Goal: Transaction & Acquisition: Book appointment/travel/reservation

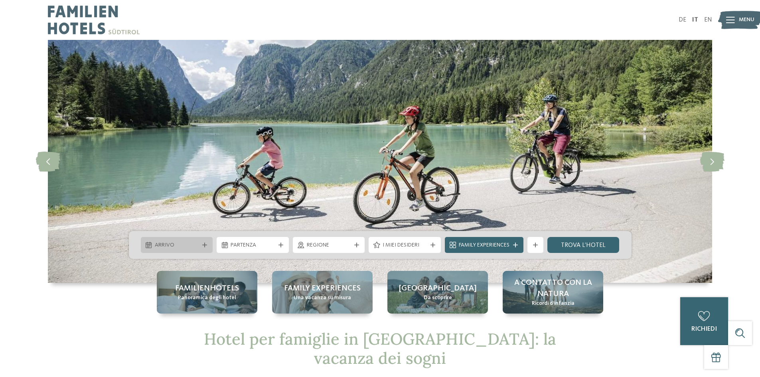
click at [178, 248] on span "Arrivo" at bounding box center [177, 245] width 44 height 8
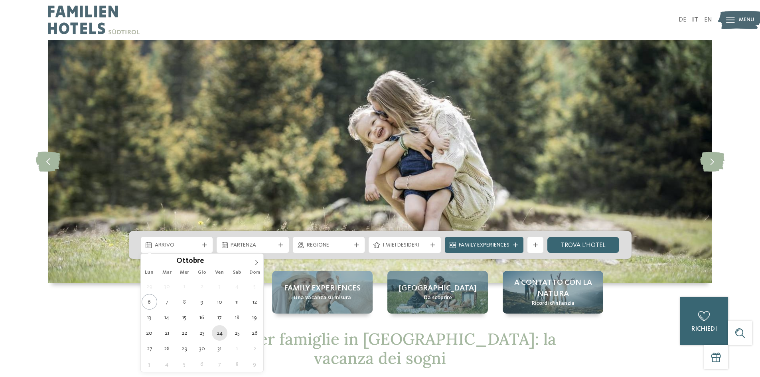
type div "24.10.2025"
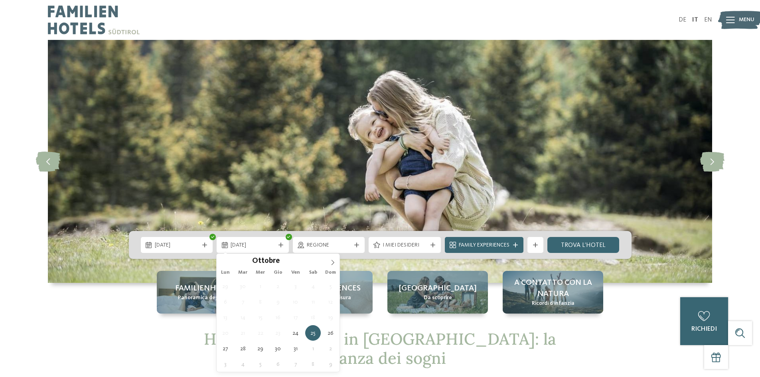
drag, startPoint x: 222, startPoint y: 332, endPoint x: 249, endPoint y: 334, distance: 27.2
type div "26.10.2025"
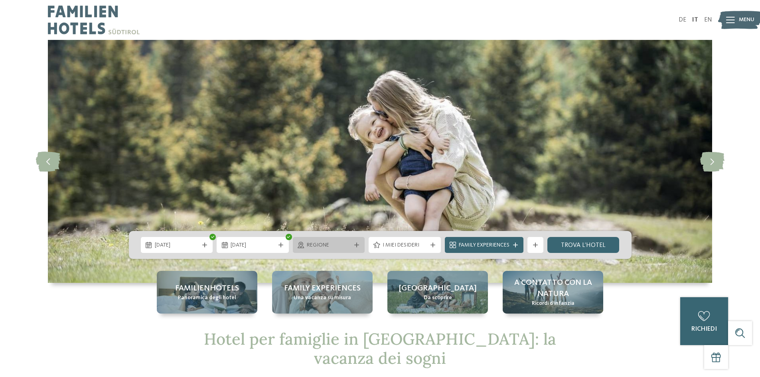
click at [332, 246] on span "Regione" at bounding box center [329, 245] width 44 height 8
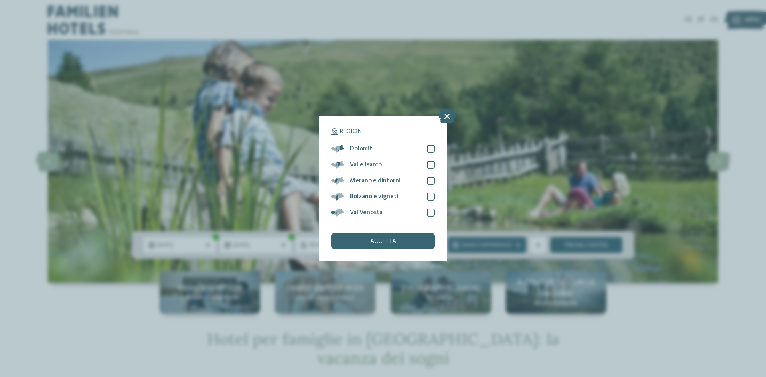
click at [741, 247] on div "Regione Dolomiti" at bounding box center [383, 188] width 766 height 377
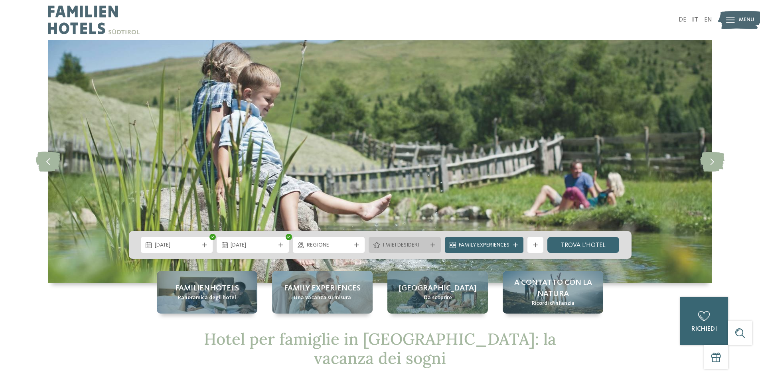
click at [392, 242] on span "I miei desideri" at bounding box center [404, 245] width 44 height 8
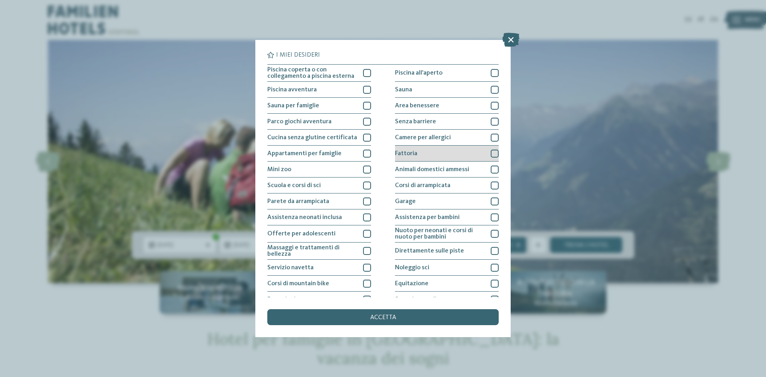
click at [407, 150] on span "Fattoria" at bounding box center [406, 153] width 22 height 6
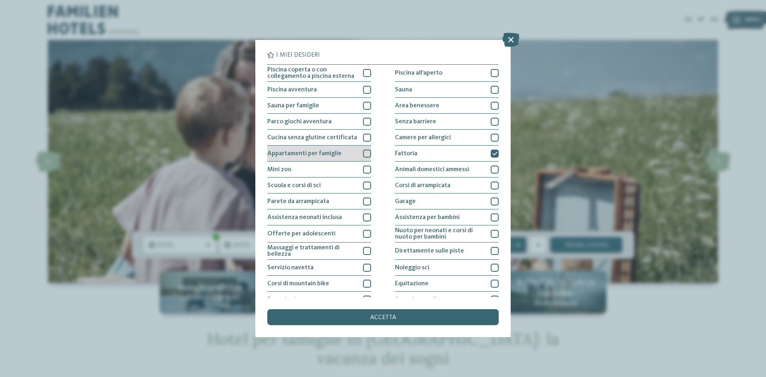
click at [285, 154] on span "Appartamenti per famiglie" at bounding box center [304, 153] width 74 height 6
click at [289, 120] on span "Parco giochi avventura" at bounding box center [299, 121] width 64 height 6
click at [290, 107] on span "Sauna per famiglie" at bounding box center [293, 105] width 52 height 6
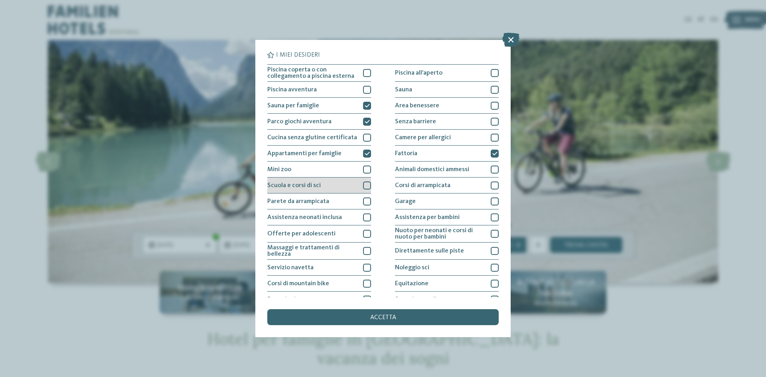
scroll to position [40, 0]
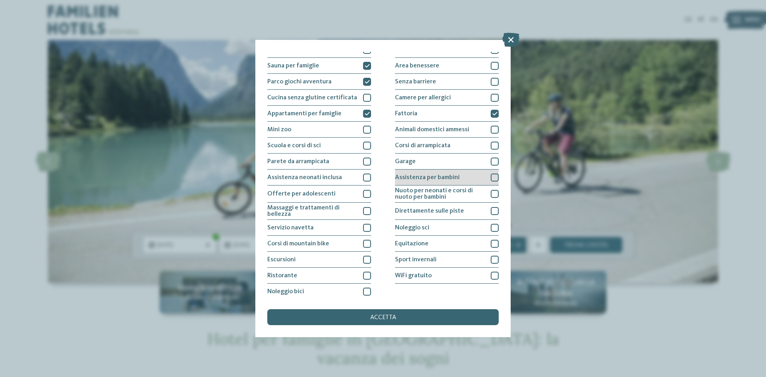
click at [421, 177] on span "Assistenza per bambini" at bounding box center [427, 177] width 65 height 6
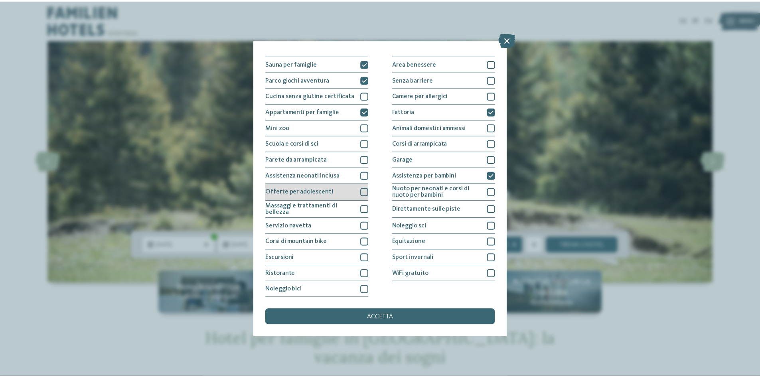
scroll to position [42, 0]
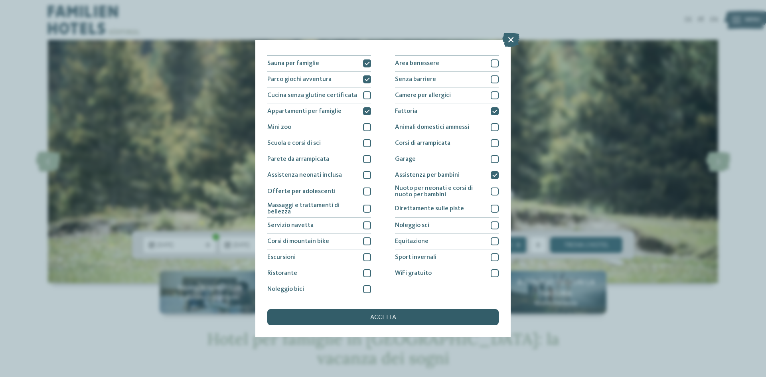
click at [357, 321] on div "accetta" at bounding box center [382, 317] width 231 height 16
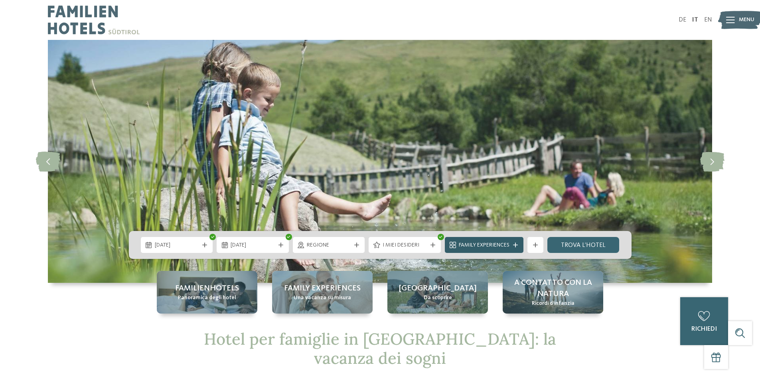
click at [498, 245] on span "Family Experiences" at bounding box center [484, 245] width 51 height 8
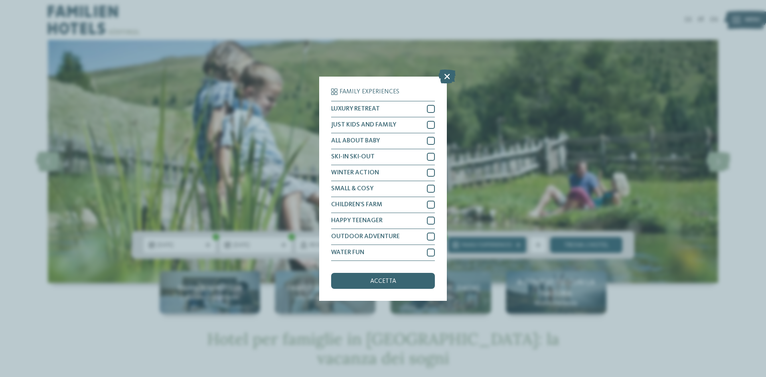
click at [564, 153] on div "Family Experiences LUXURY RETREAT JUST KIDS AND FAMILY" at bounding box center [383, 188] width 766 height 377
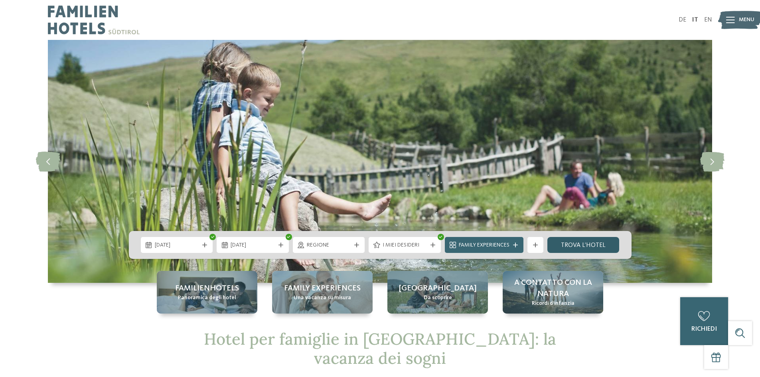
click at [599, 244] on link "trova l’hotel" at bounding box center [583, 245] width 72 height 16
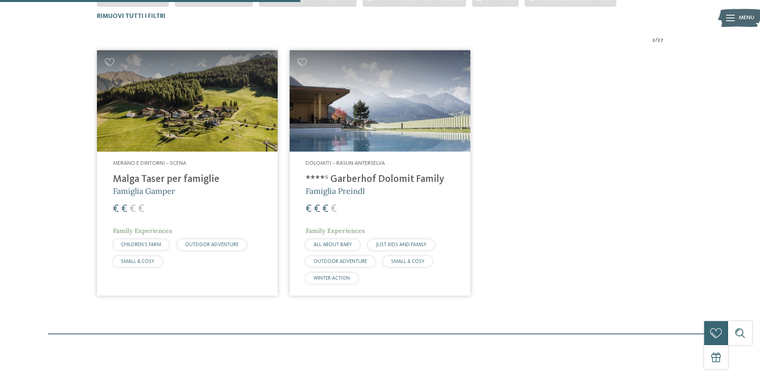
scroll to position [262, 0]
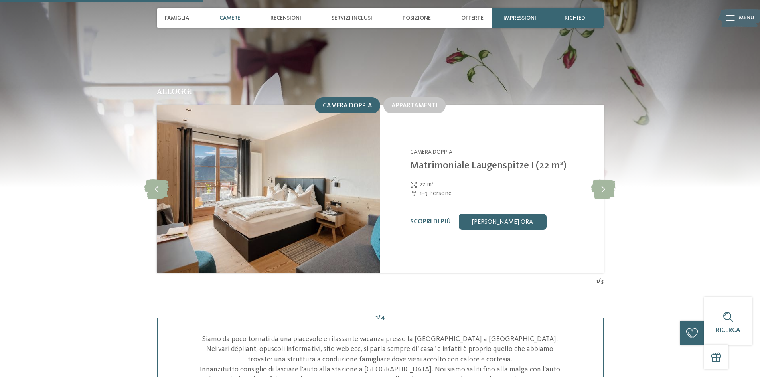
scroll to position [837, 0]
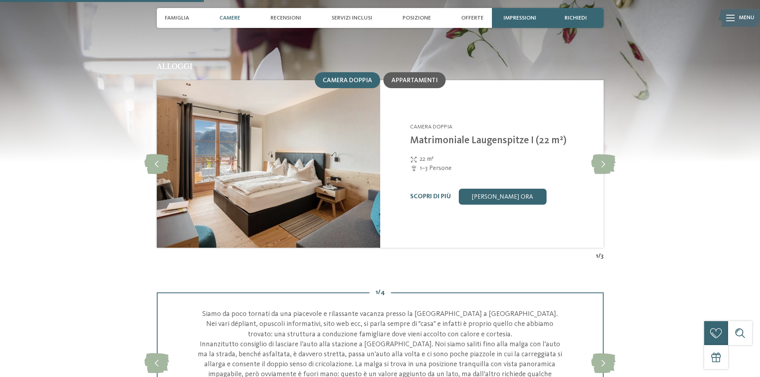
click at [427, 77] on span "Appartamenti" at bounding box center [414, 80] width 46 height 6
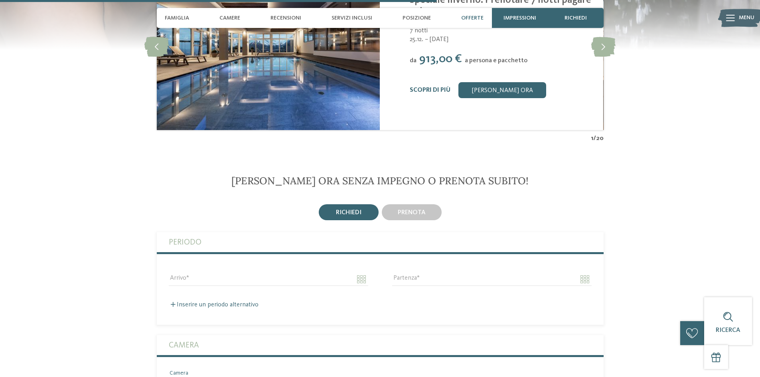
scroll to position [1794, 0]
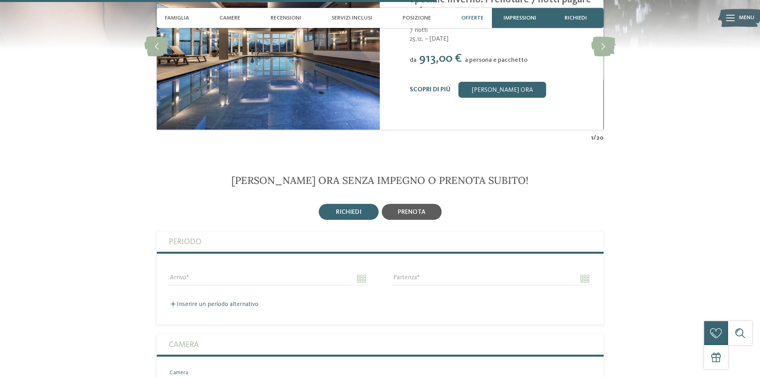
click at [427, 204] on div "prenota" at bounding box center [412, 212] width 60 height 16
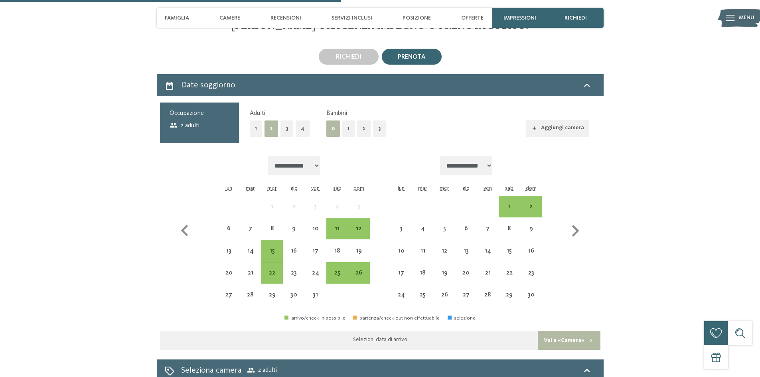
scroll to position [1954, 0]
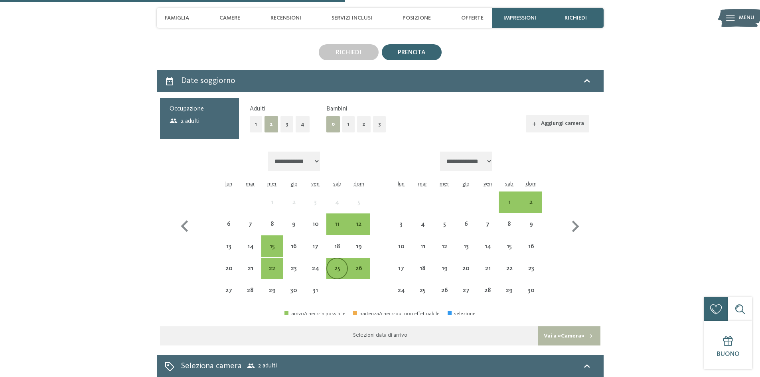
click at [334, 265] on div "25" at bounding box center [337, 275] width 20 height 20
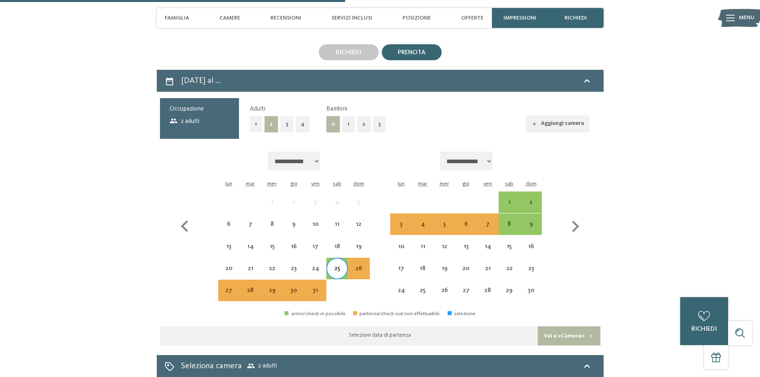
click at [339, 265] on div "25" at bounding box center [337, 275] width 20 height 20
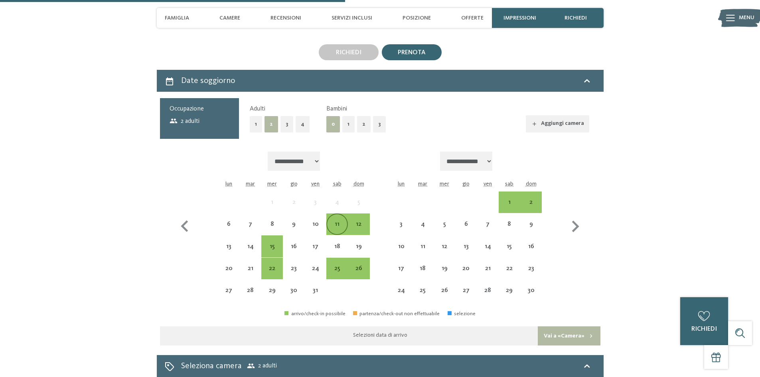
click at [336, 214] on div "11" at bounding box center [337, 224] width 20 height 20
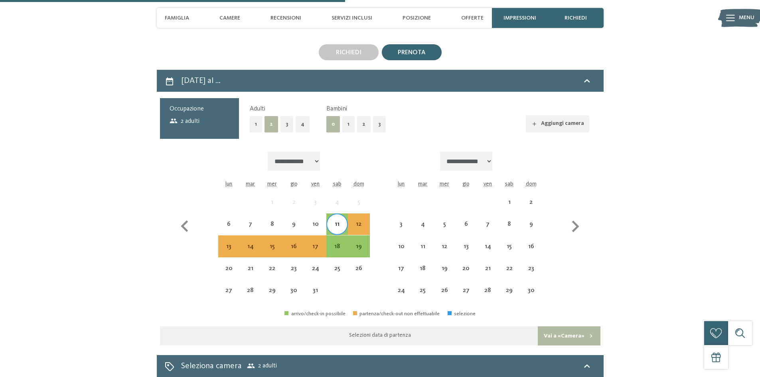
click at [335, 221] on div "11" at bounding box center [337, 231] width 20 height 20
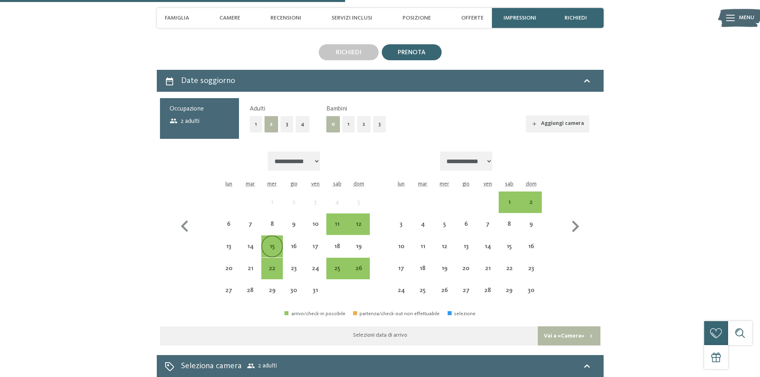
click at [276, 243] on div "15" at bounding box center [272, 253] width 20 height 20
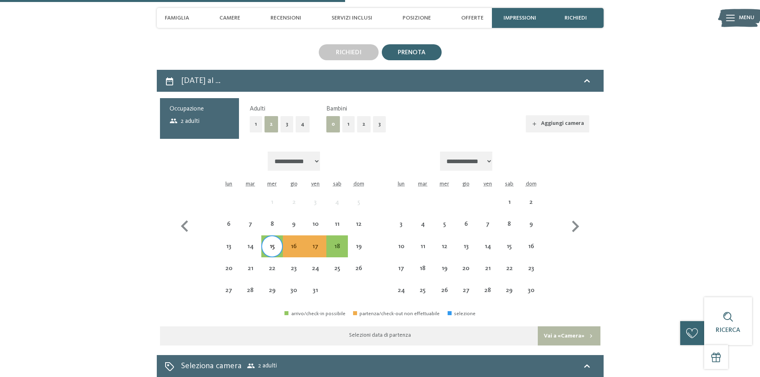
click at [274, 243] on div "15" at bounding box center [272, 253] width 20 height 20
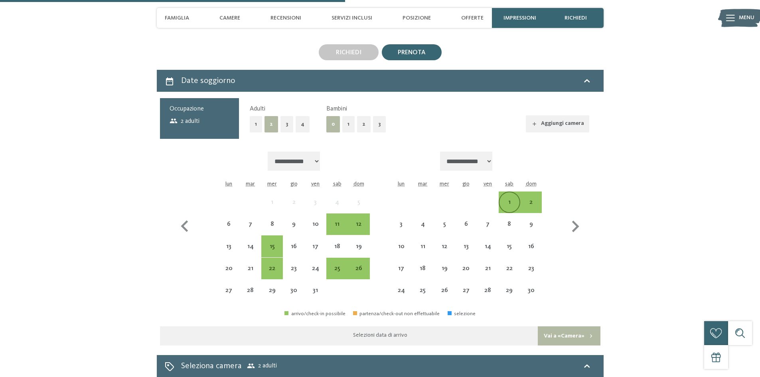
click at [507, 199] on div "1" at bounding box center [509, 209] width 20 height 20
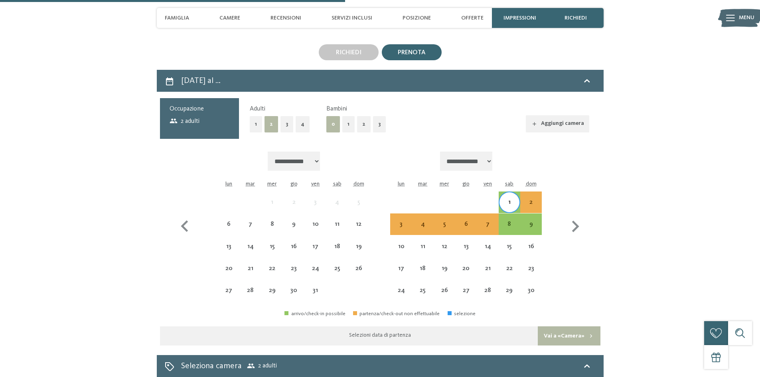
click at [508, 199] on div "1" at bounding box center [509, 209] width 20 height 20
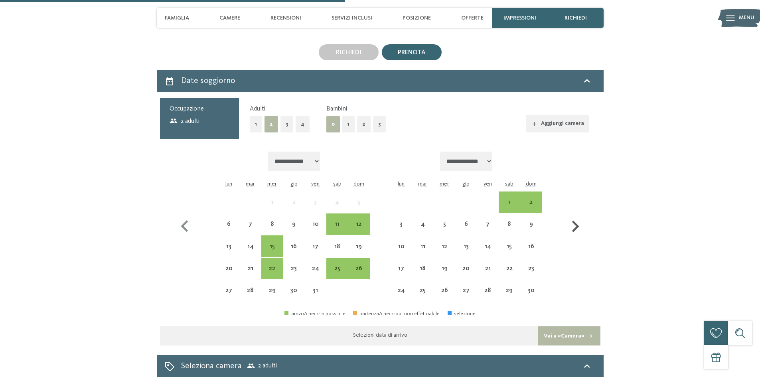
click at [576, 221] on icon "button" at bounding box center [575, 227] width 7 height 12
select select "**********"
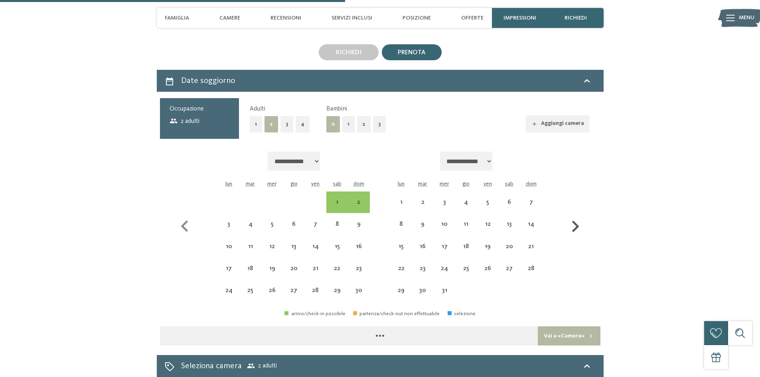
select select "**********"
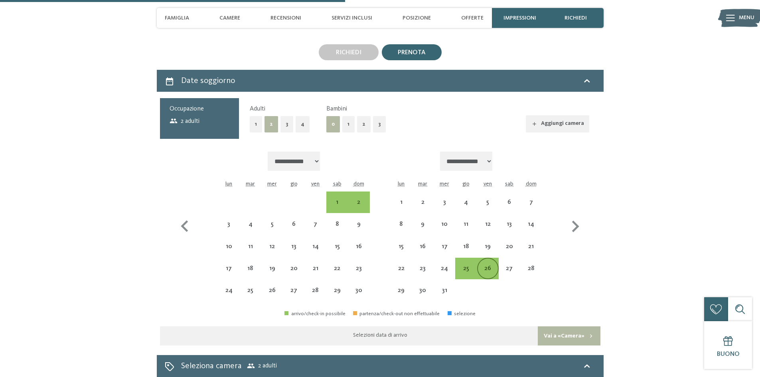
click at [486, 265] on div "26" at bounding box center [488, 275] width 20 height 20
select select "**********"
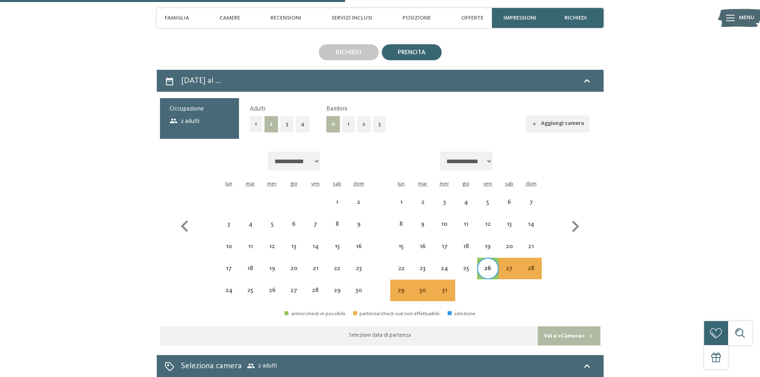
click at [492, 265] on div "26" at bounding box center [488, 275] width 20 height 20
select select "**********"
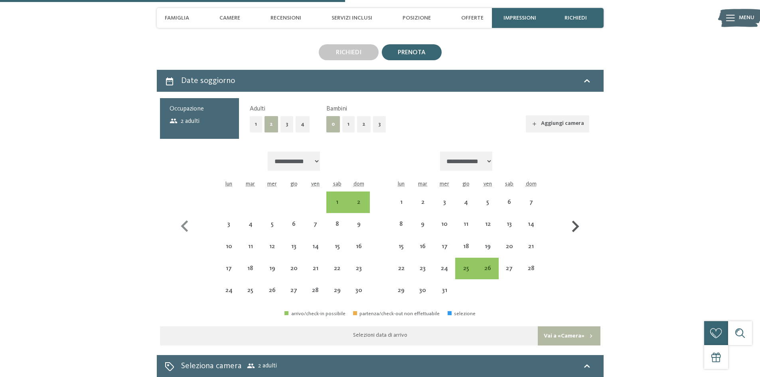
click at [574, 217] on icon "button" at bounding box center [574, 226] width 23 height 23
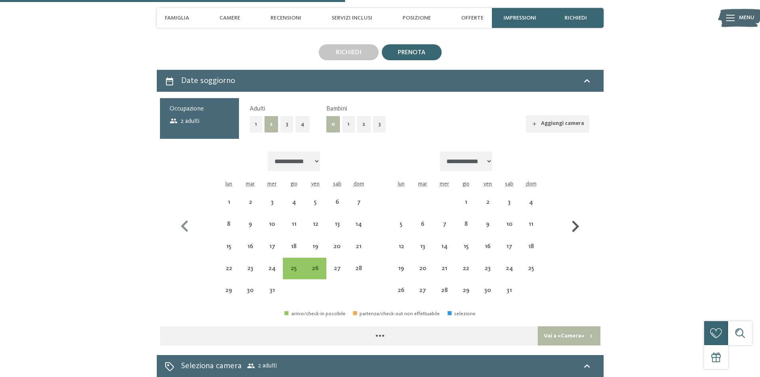
select select "**********"
click at [471, 199] on div "1" at bounding box center [466, 209] width 20 height 20
select select "**********"
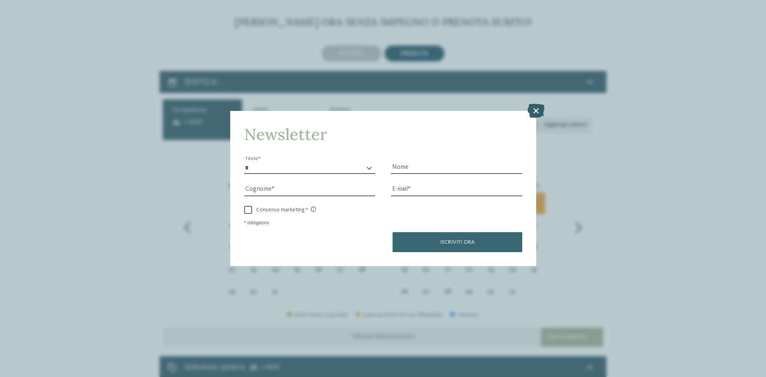
click at [534, 108] on icon at bounding box center [535, 111] width 17 height 14
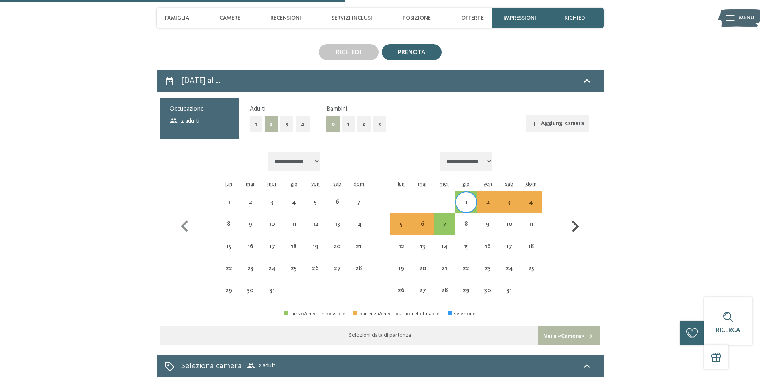
click at [571, 215] on icon "button" at bounding box center [574, 226] width 23 height 23
select select "**********"
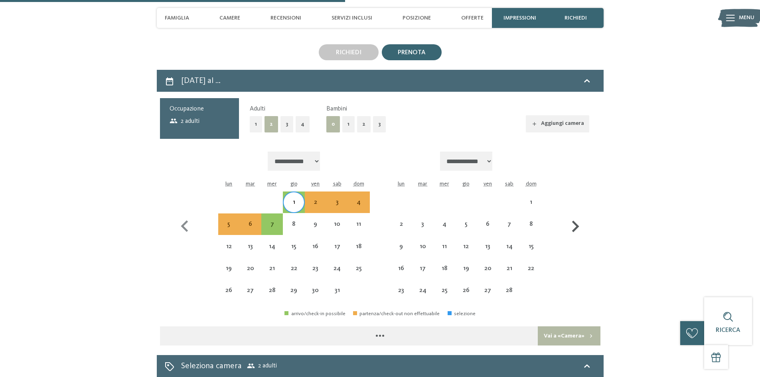
select select "**********"
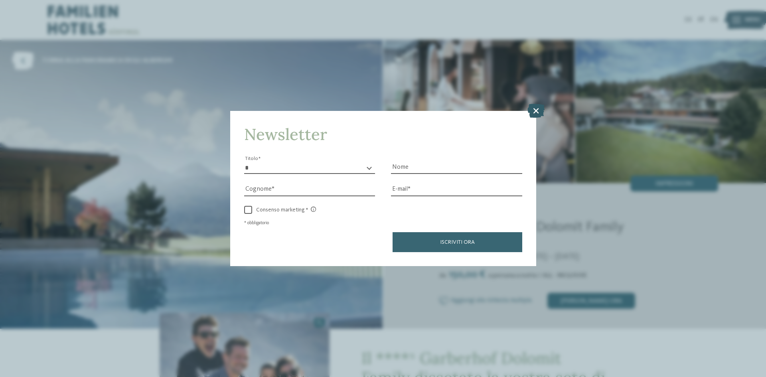
click at [536, 105] on icon at bounding box center [535, 111] width 17 height 14
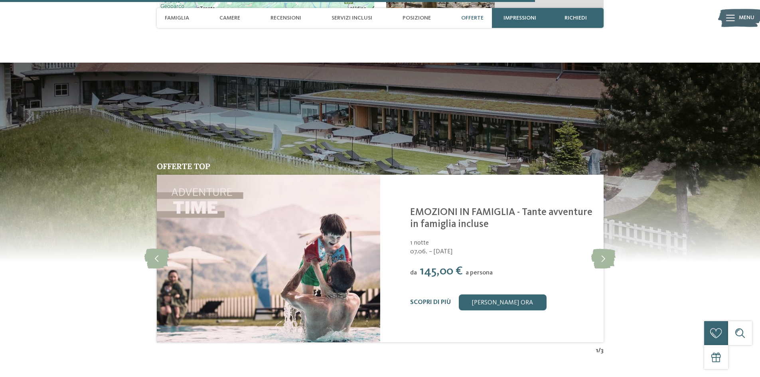
scroll to position [2153, 0]
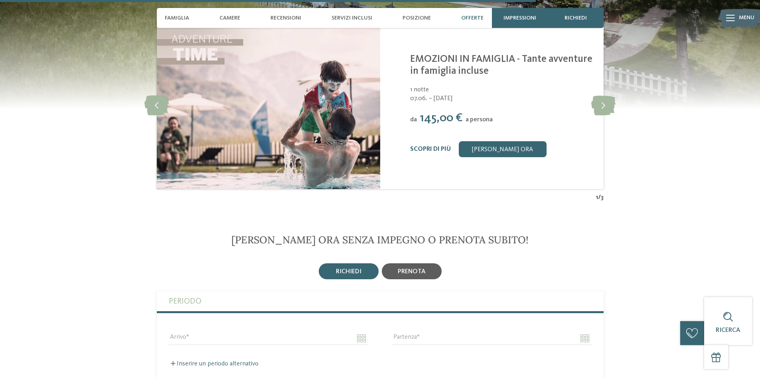
click at [398, 266] on div "prenota" at bounding box center [412, 271] width 60 height 16
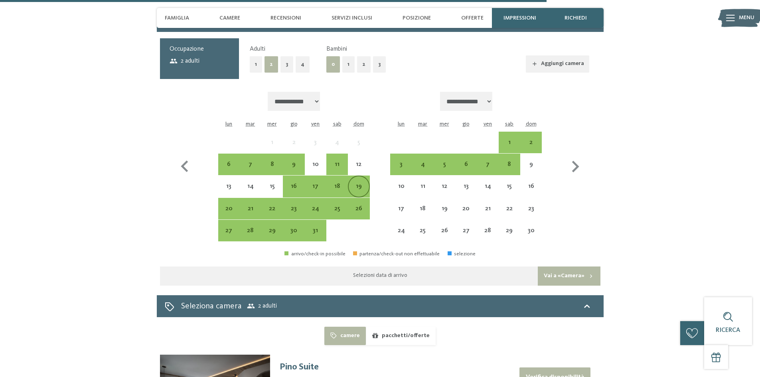
scroll to position [2432, 0]
click at [313, 188] on div "17" at bounding box center [315, 193] width 20 height 20
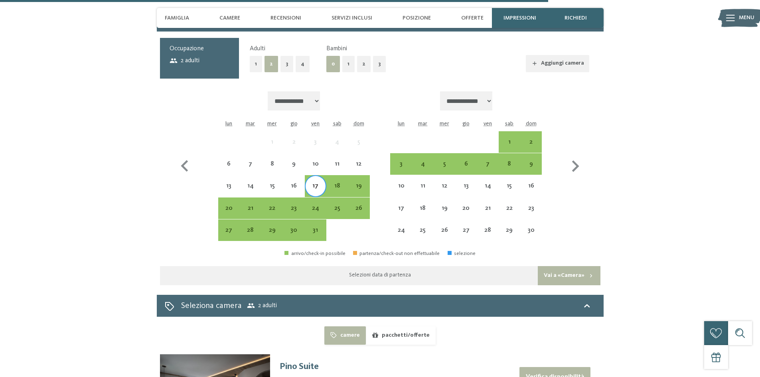
click at [313, 188] on div "17" at bounding box center [315, 193] width 20 height 20
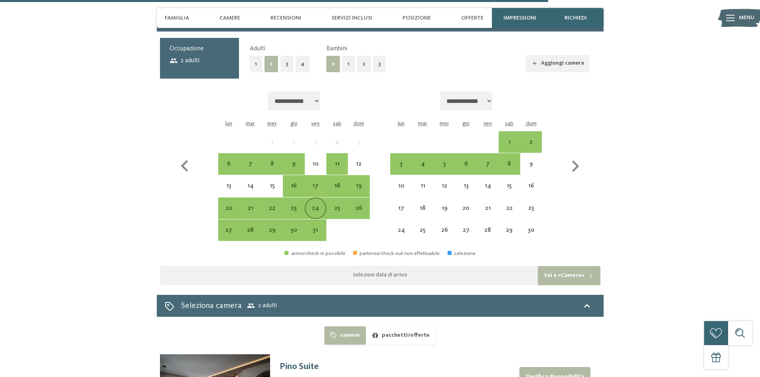
click at [312, 205] on div "24" at bounding box center [315, 215] width 20 height 20
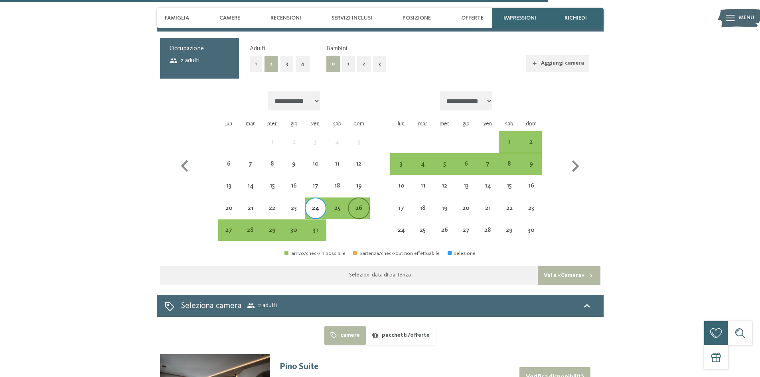
click at [362, 206] on div "26" at bounding box center [359, 215] width 20 height 20
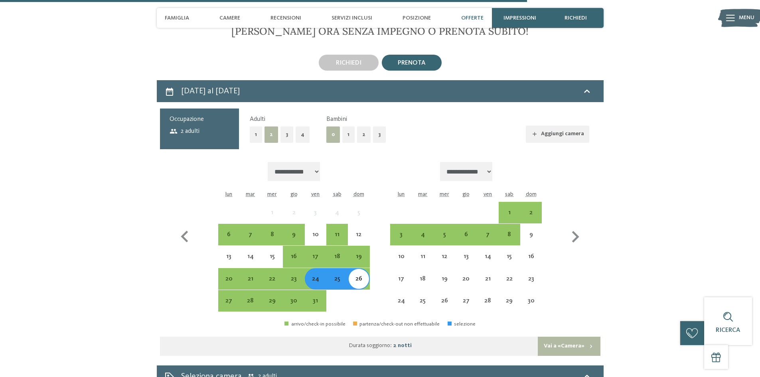
scroll to position [2353, 0]
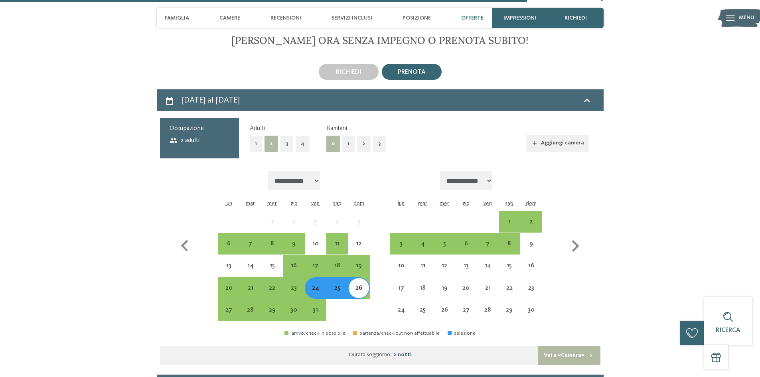
click at [301, 145] on button "4" at bounding box center [302, 144] width 14 height 16
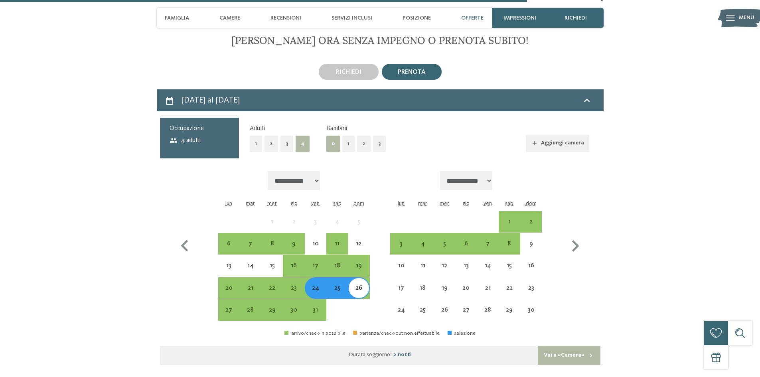
click at [378, 142] on button "3" at bounding box center [379, 144] width 13 height 16
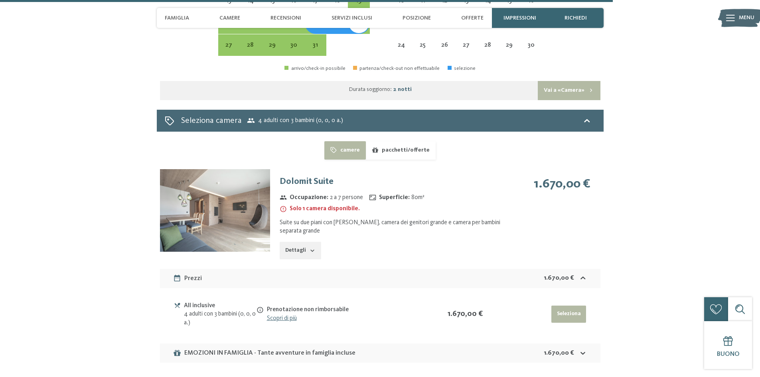
scroll to position [2672, 0]
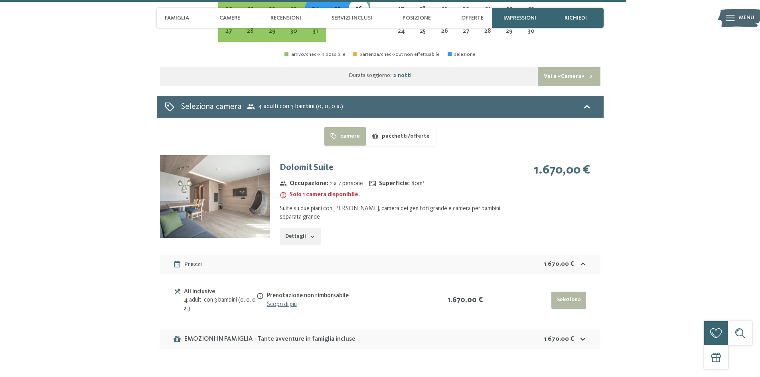
click at [301, 235] on button "Dettagli" at bounding box center [300, 237] width 41 height 18
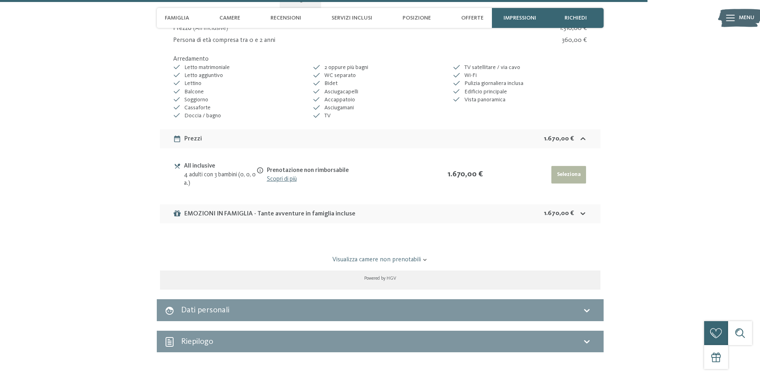
scroll to position [2911, 0]
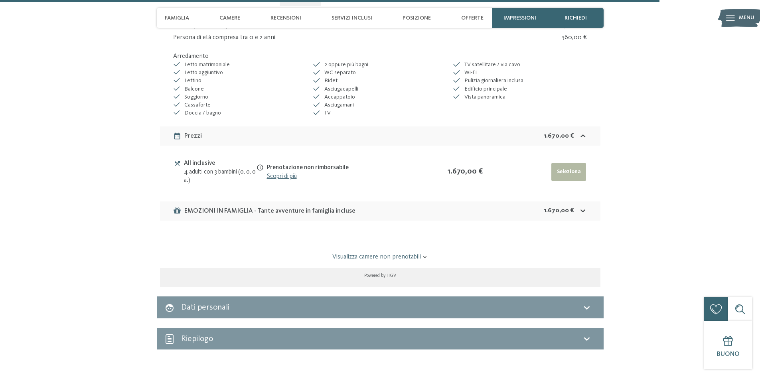
click at [367, 255] on link "Visualizza camere non prenotabili" at bounding box center [380, 256] width 414 height 9
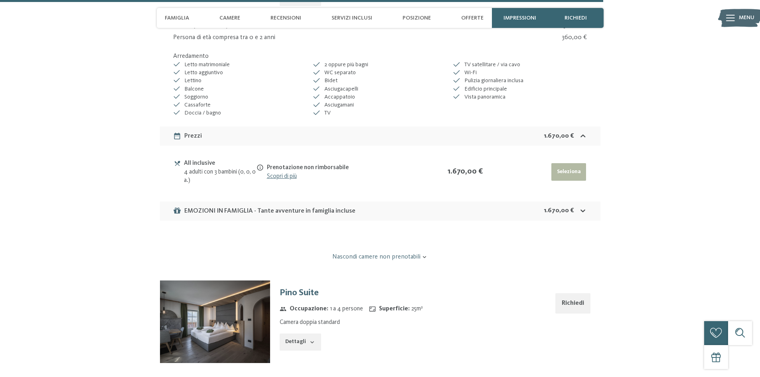
click at [395, 257] on link "Nascondi camere non prenotabili" at bounding box center [380, 256] width 414 height 9
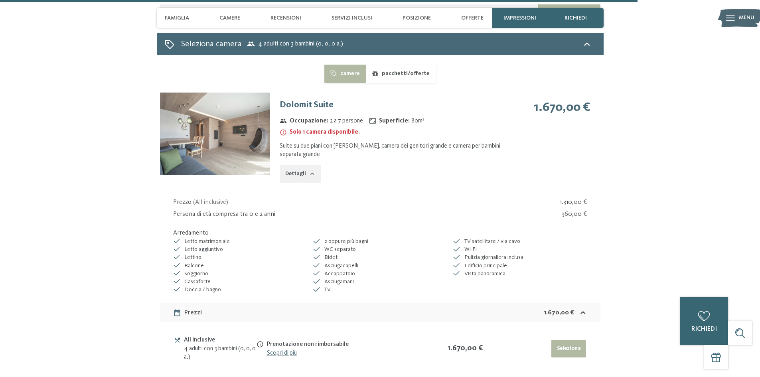
scroll to position [2672, 0]
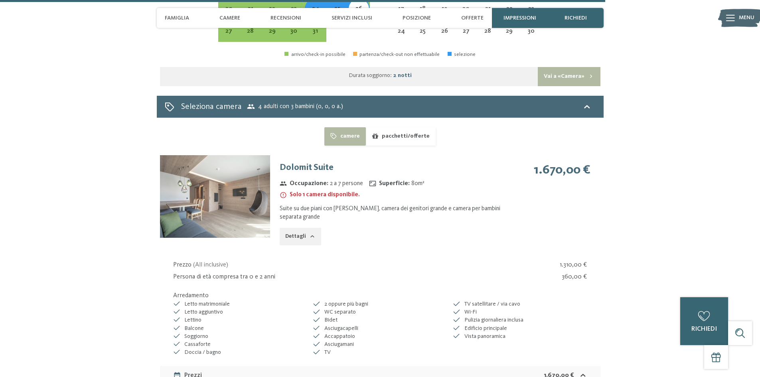
click at [421, 136] on button "pacchetti/offerte" at bounding box center [401, 136] width 70 height 18
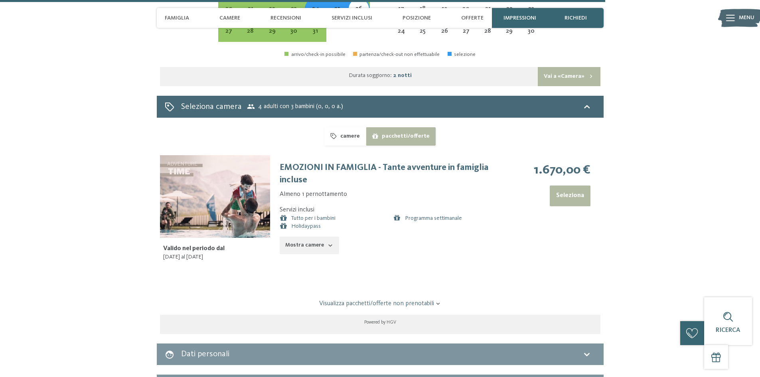
click at [341, 134] on button "camere" at bounding box center [344, 136] width 41 height 18
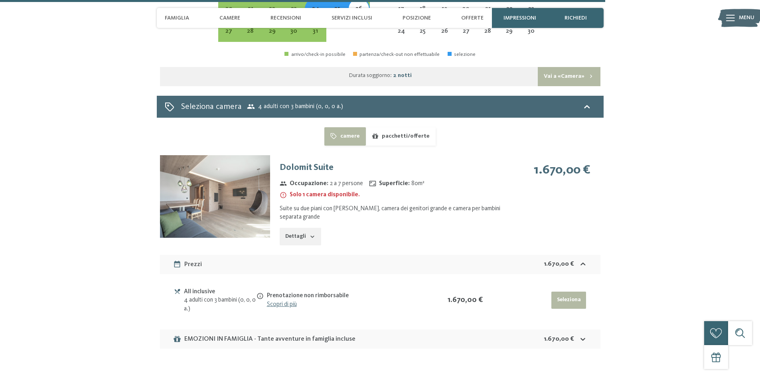
click at [303, 237] on button "Dettagli" at bounding box center [300, 237] width 41 height 18
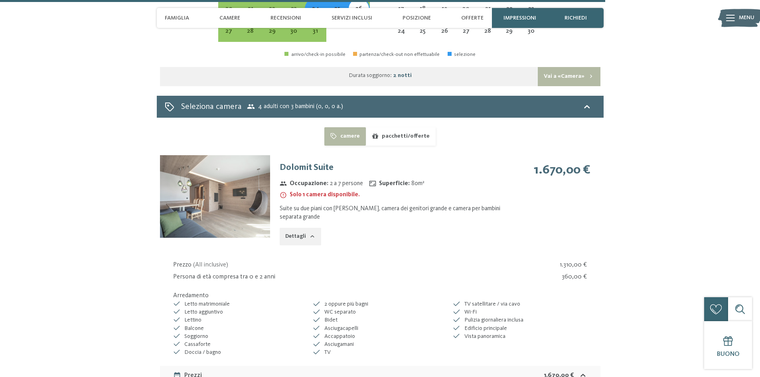
click at [244, 208] on img at bounding box center [215, 196] width 110 height 83
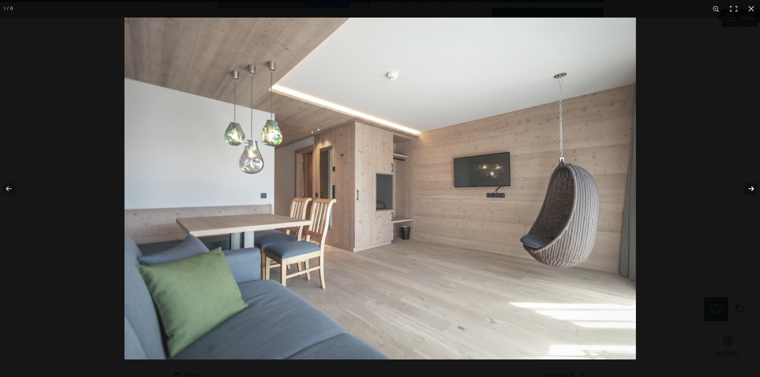
click at [748, 187] on button "button" at bounding box center [746, 189] width 28 height 40
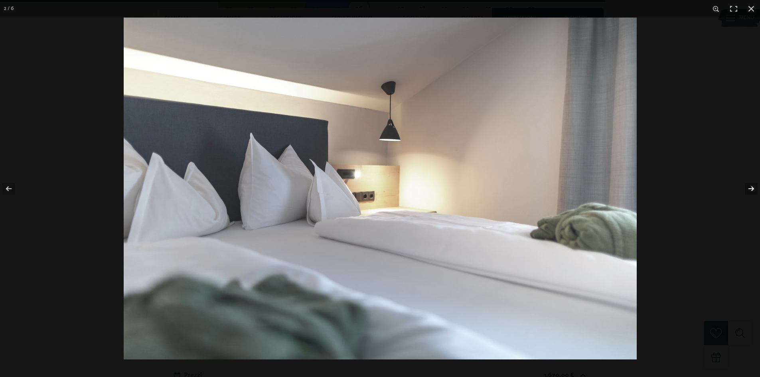
click at [748, 187] on button "button" at bounding box center [746, 189] width 28 height 40
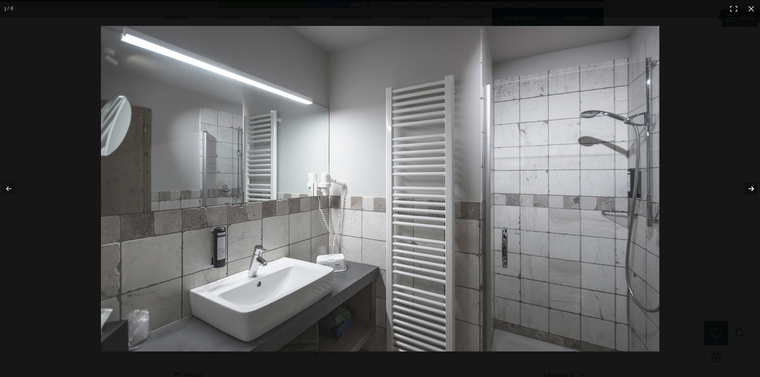
click at [748, 187] on button "button" at bounding box center [746, 189] width 28 height 40
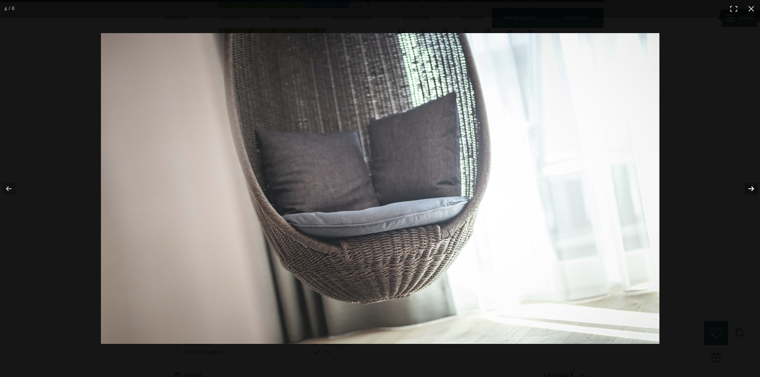
click at [748, 187] on button "button" at bounding box center [746, 189] width 28 height 40
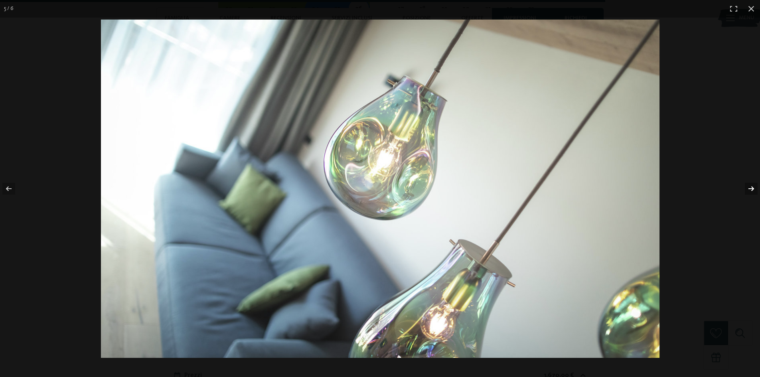
click at [748, 187] on button "button" at bounding box center [746, 189] width 28 height 40
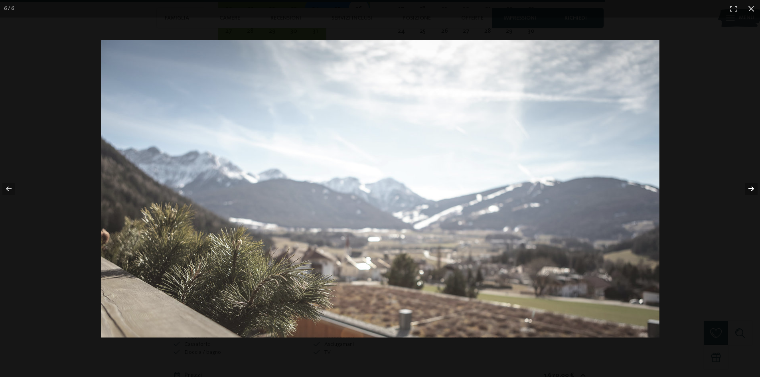
click at [748, 187] on button "button" at bounding box center [746, 189] width 28 height 40
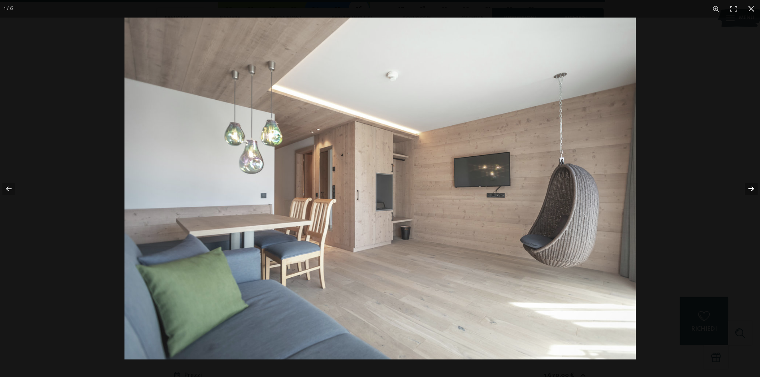
click at [748, 187] on button "button" at bounding box center [746, 189] width 28 height 40
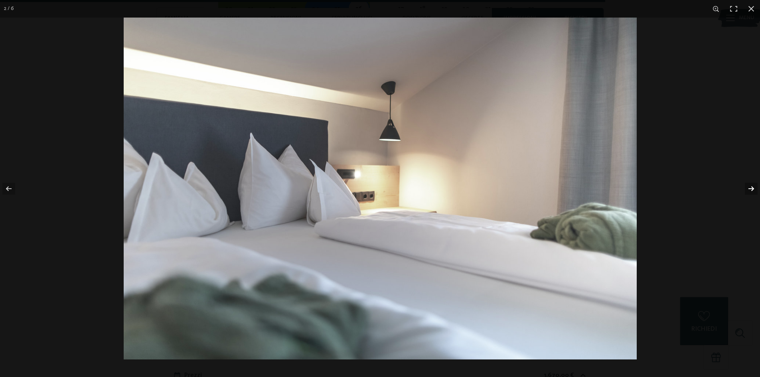
click at [748, 187] on button "button" at bounding box center [746, 189] width 28 height 40
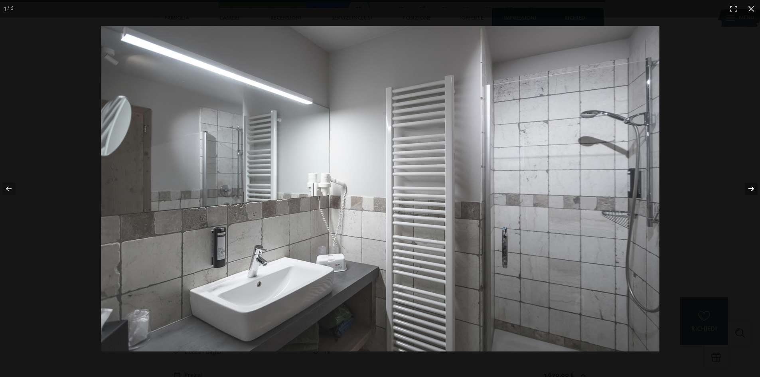
click at [748, 187] on button "button" at bounding box center [746, 189] width 28 height 40
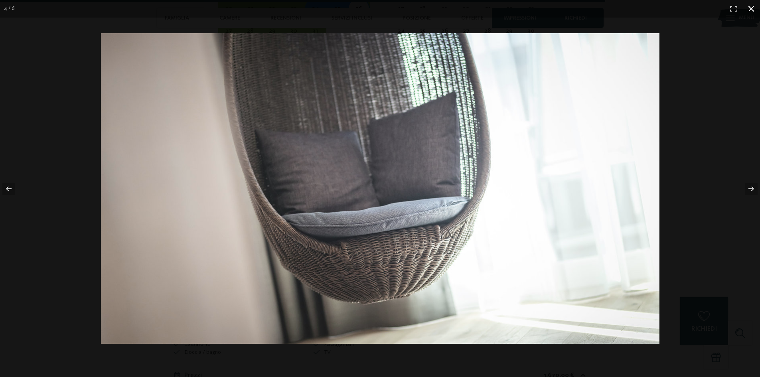
click at [752, 6] on button "button" at bounding box center [751, 9] width 18 height 18
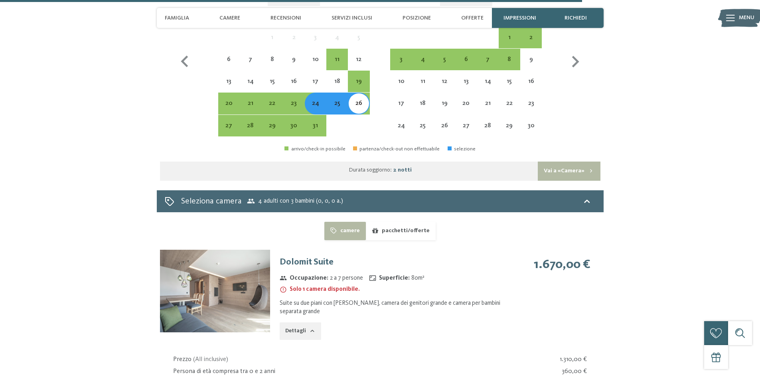
scroll to position [2552, 0]
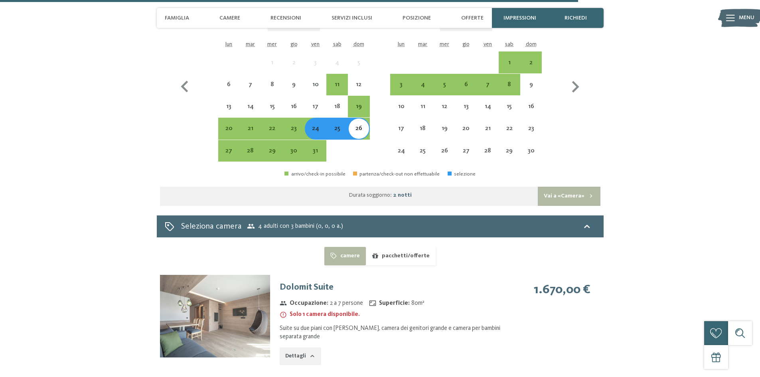
click at [349, 258] on button "camere" at bounding box center [344, 256] width 41 height 18
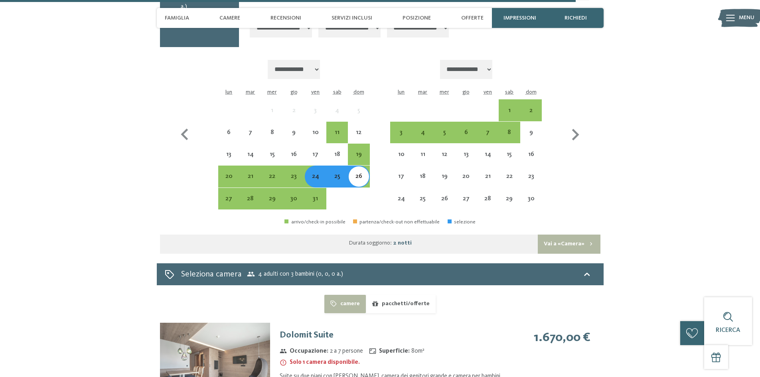
scroll to position [2392, 0]
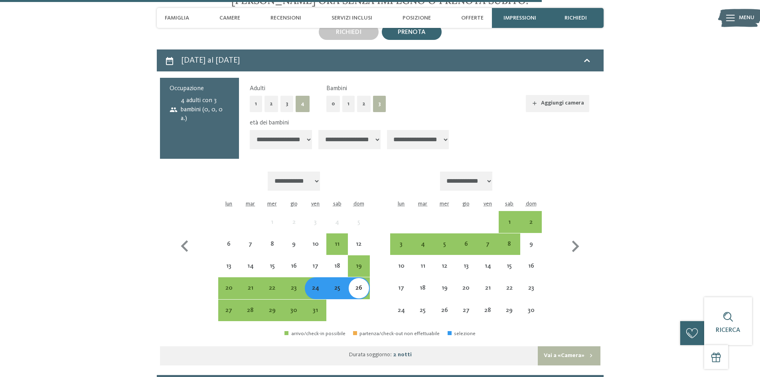
click at [274, 104] on button "2" at bounding box center [271, 104] width 14 height 16
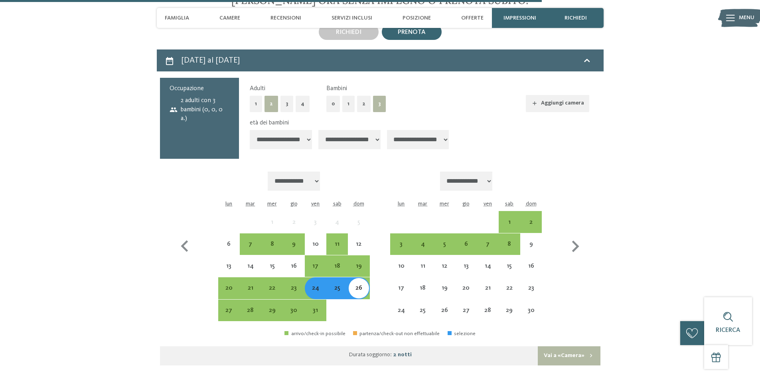
click at [363, 102] on button "2" at bounding box center [364, 104] width 14 height 16
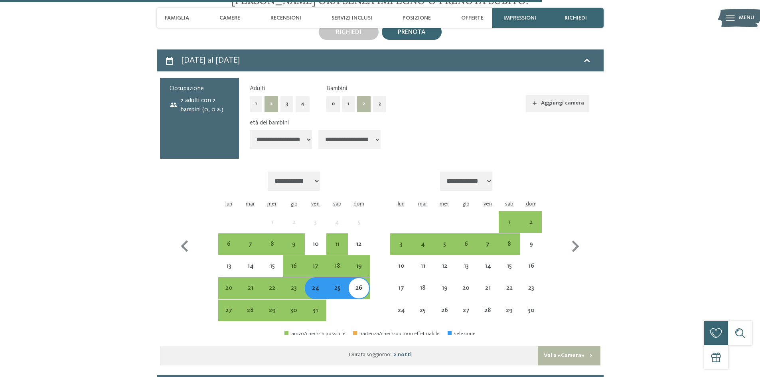
click at [295, 142] on select "**********" at bounding box center [281, 139] width 62 height 19
select select "*"
click at [250, 130] on select "**********" at bounding box center [281, 139] width 62 height 19
click at [339, 135] on select "**********" at bounding box center [349, 139] width 62 height 19
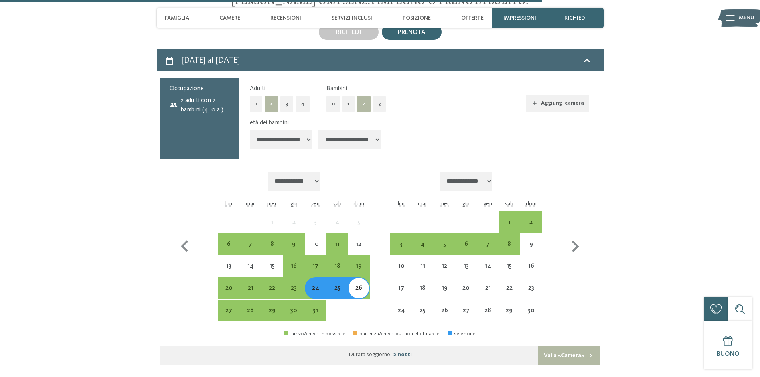
select select "*"
click at [319, 130] on select "**********" at bounding box center [349, 139] width 62 height 19
click at [551, 103] on button "Aggiungi camera" at bounding box center [557, 104] width 63 height 18
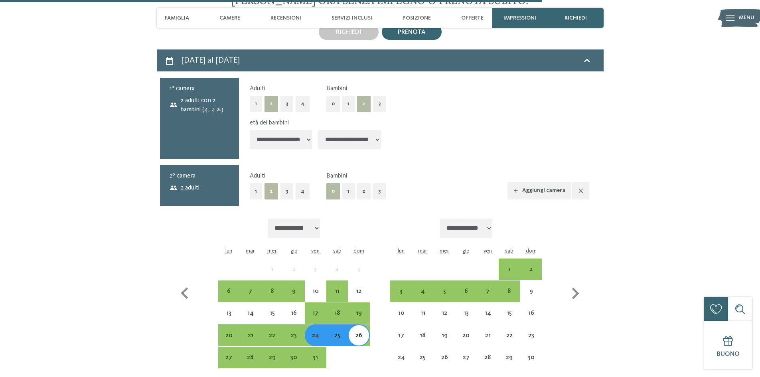
click at [360, 189] on button "2" at bounding box center [364, 191] width 14 height 16
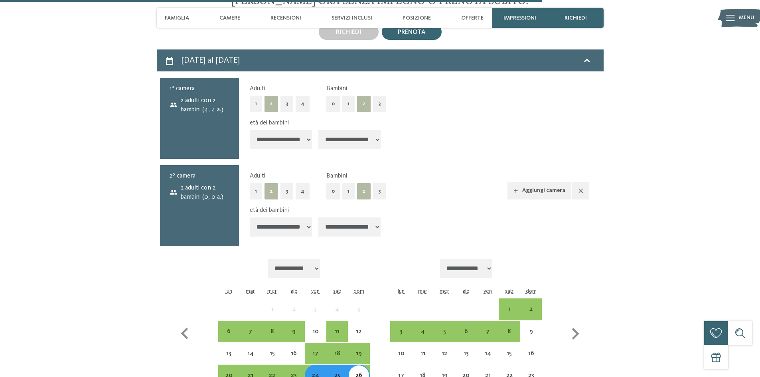
click at [301, 228] on select "**********" at bounding box center [281, 226] width 62 height 19
select select "*"
click at [250, 217] on select "**********" at bounding box center [281, 226] width 62 height 19
click at [338, 224] on select "**********" at bounding box center [349, 226] width 62 height 19
select select "*"
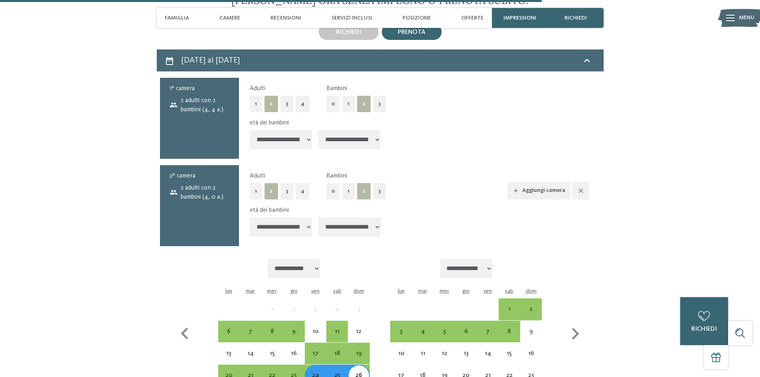
click at [319, 217] on select "**********" at bounding box center [349, 226] width 62 height 19
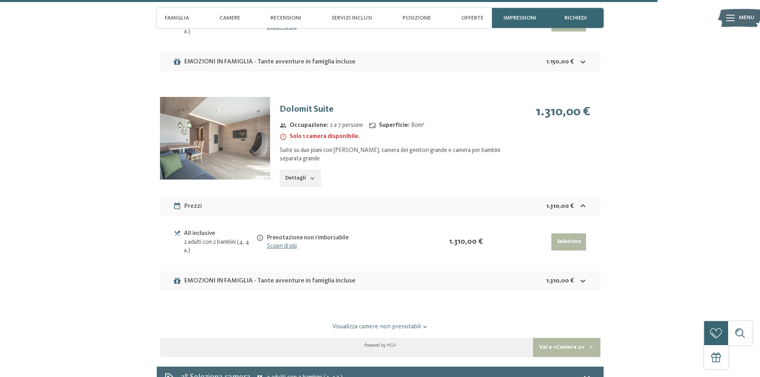
scroll to position [3110, 0]
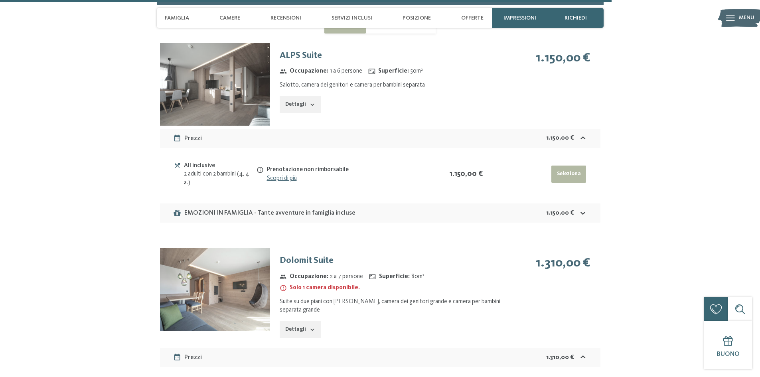
click at [575, 177] on button "Seleziona" at bounding box center [568, 174] width 35 height 18
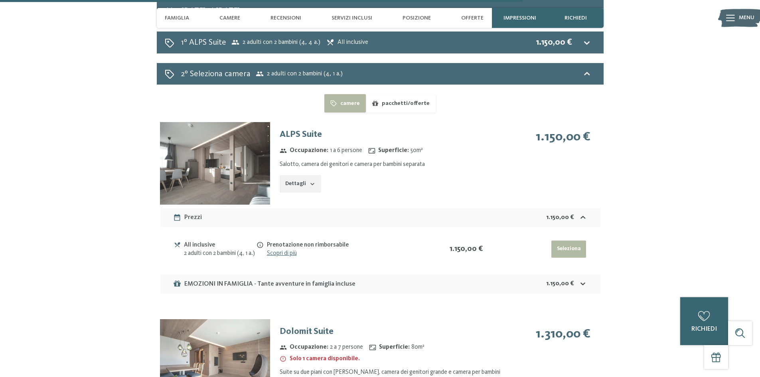
click at [203, 161] on img at bounding box center [215, 163] width 110 height 83
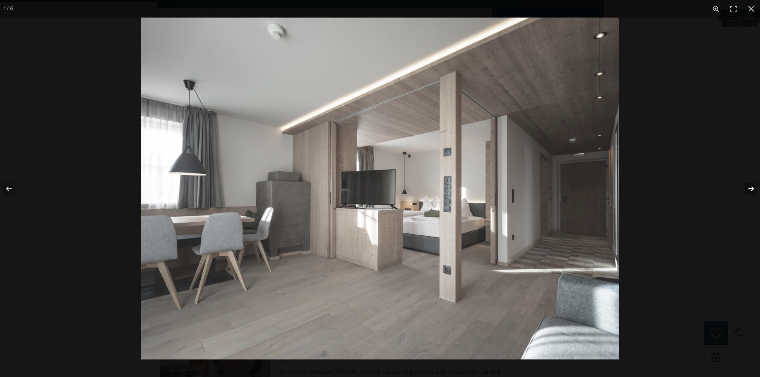
click at [748, 186] on button "button" at bounding box center [746, 189] width 28 height 40
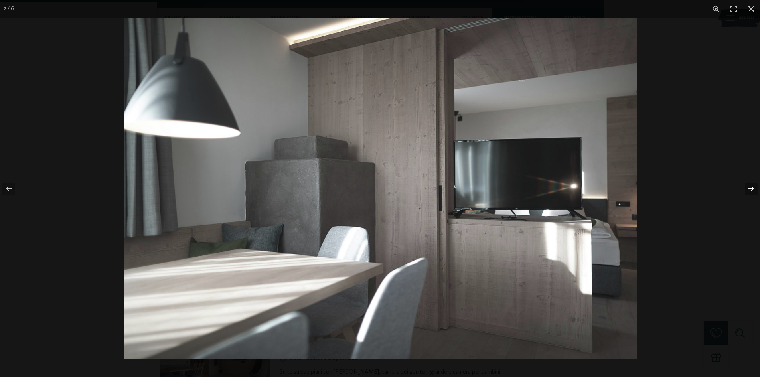
click at [748, 186] on button "button" at bounding box center [746, 189] width 28 height 40
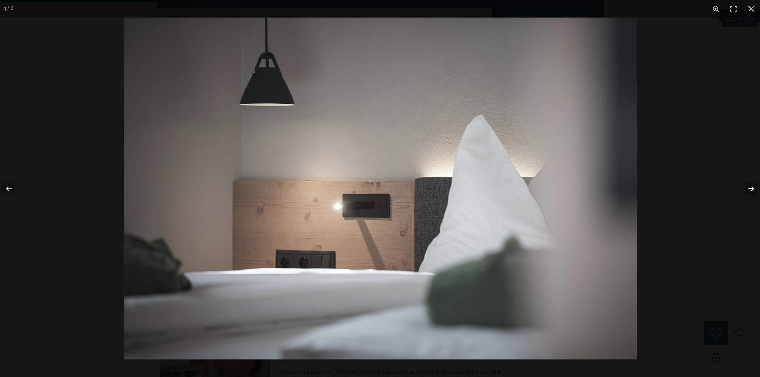
click at [748, 186] on button "button" at bounding box center [746, 189] width 28 height 40
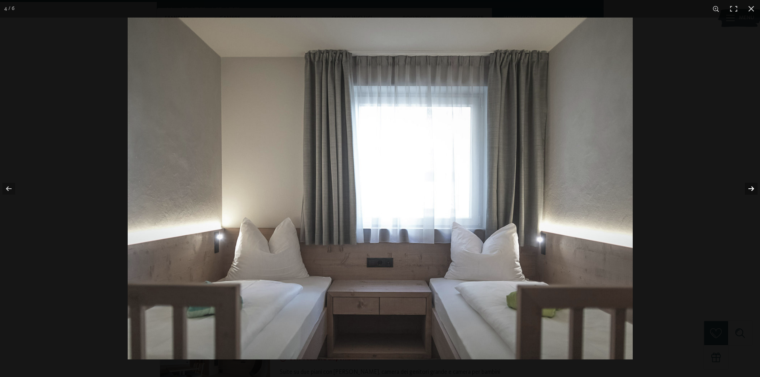
click at [748, 186] on button "button" at bounding box center [746, 189] width 28 height 40
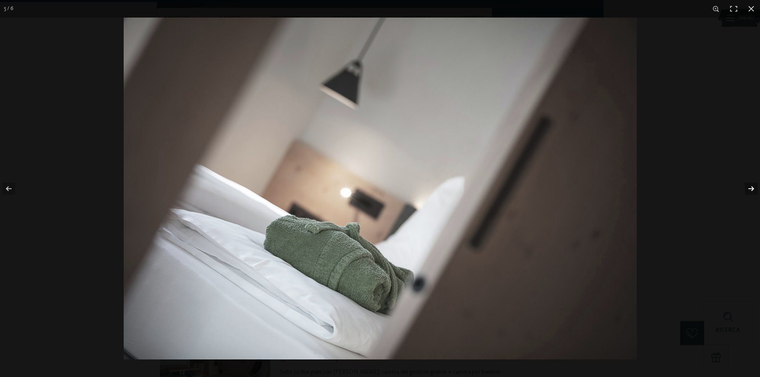
click at [748, 186] on button "button" at bounding box center [746, 189] width 28 height 40
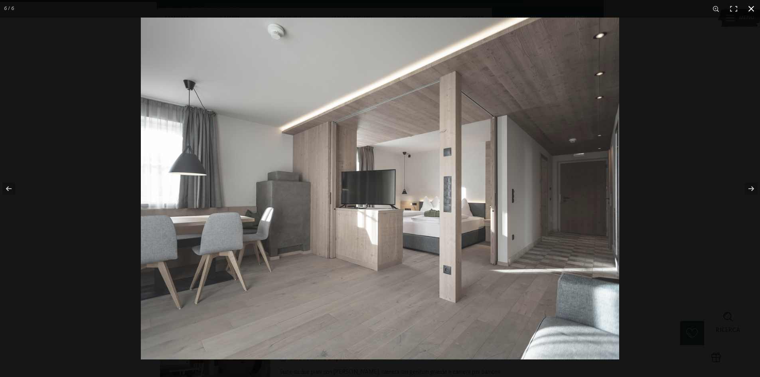
click at [689, 147] on div at bounding box center [521, 206] width 760 height 377
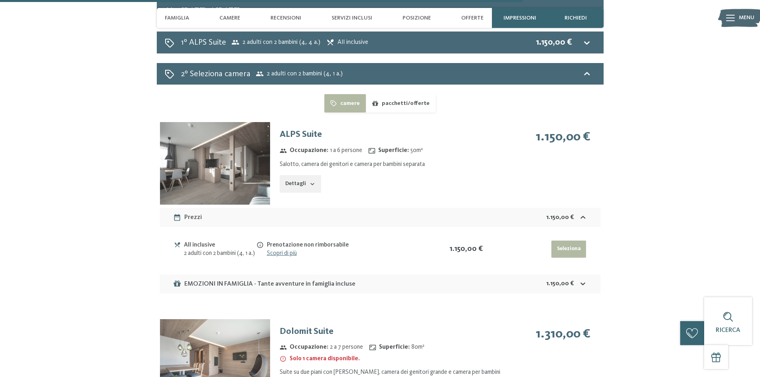
click at [310, 181] on icon "button" at bounding box center [312, 184] width 6 height 6
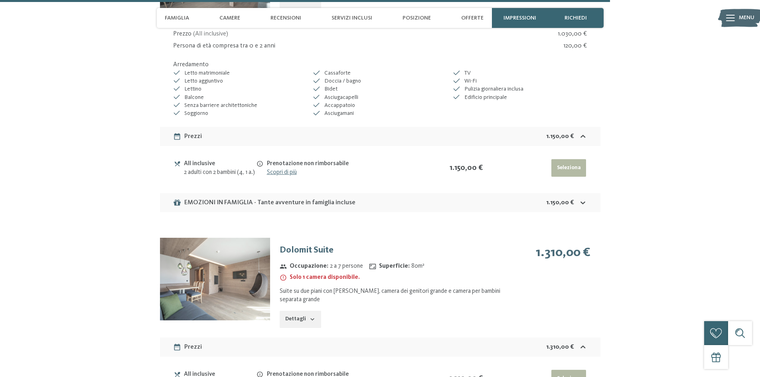
scroll to position [2641, 0]
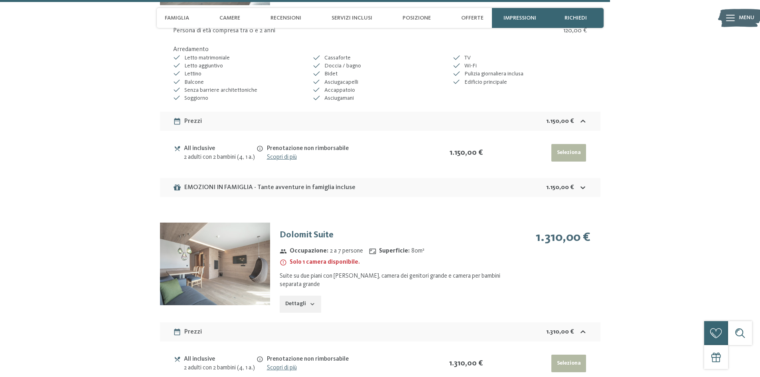
click at [574, 157] on button "Seleziona" at bounding box center [568, 153] width 35 height 18
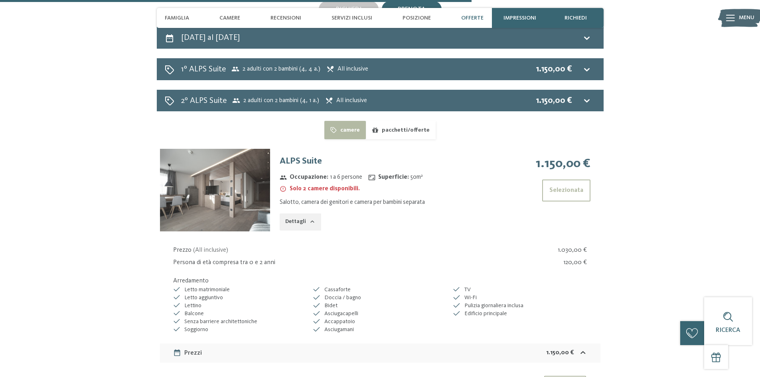
scroll to position [2322, 0]
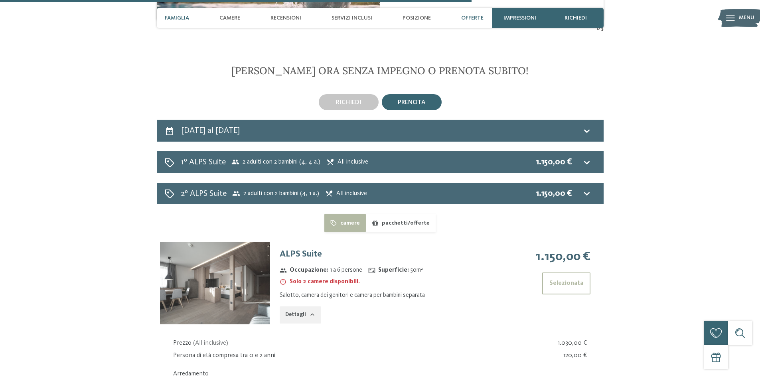
click at [168, 18] on span "Famiglia" at bounding box center [177, 18] width 24 height 7
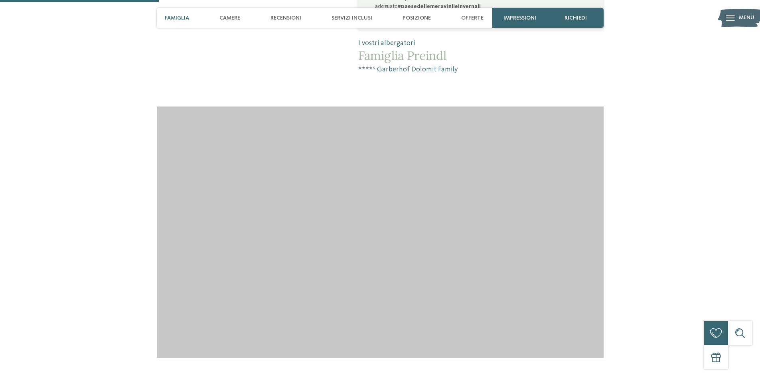
scroll to position [642, 0]
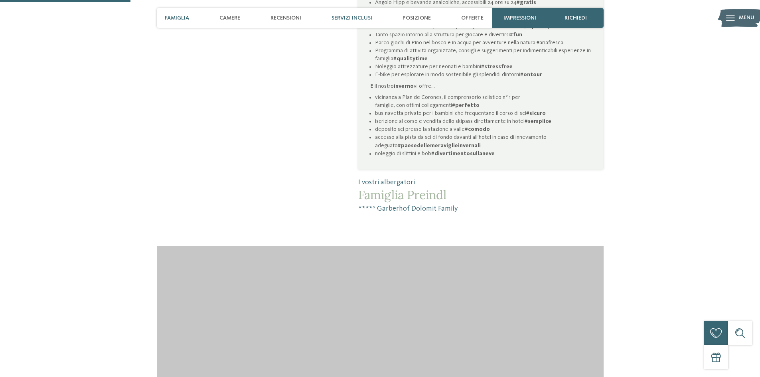
click at [340, 16] on span "Servizi inclusi" at bounding box center [351, 18] width 41 height 7
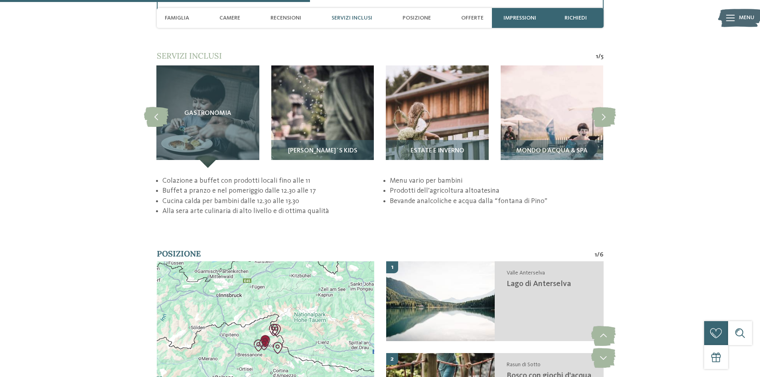
scroll to position [1593, 0]
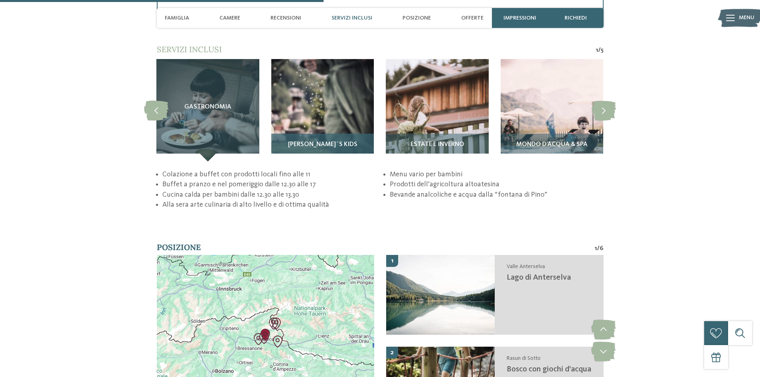
click at [306, 142] on span "Pino´s Kids" at bounding box center [322, 144] width 69 height 7
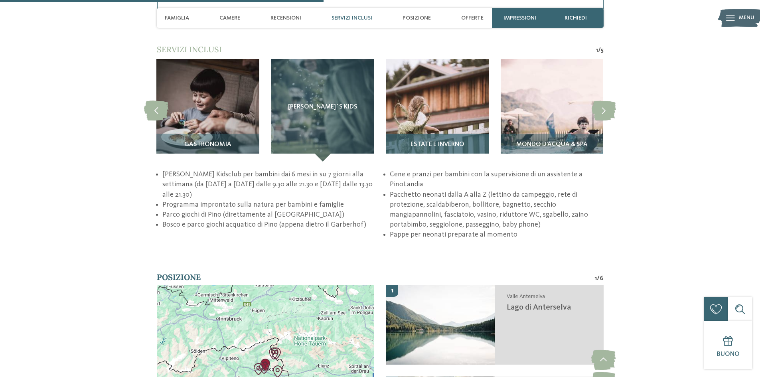
click at [425, 138] on div "Estate e inverno" at bounding box center [437, 148] width 102 height 28
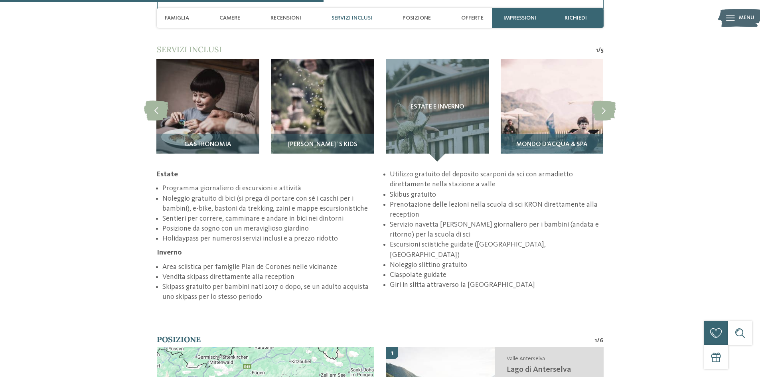
click at [576, 140] on div "Mondo d’acqua & Spa" at bounding box center [551, 148] width 102 height 28
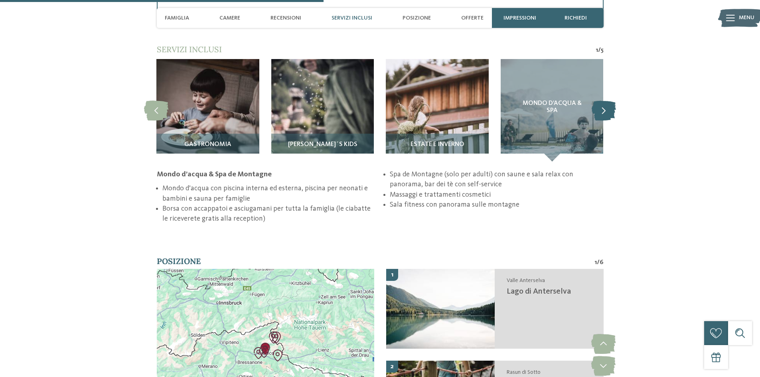
click at [608, 109] on icon at bounding box center [603, 110] width 24 height 20
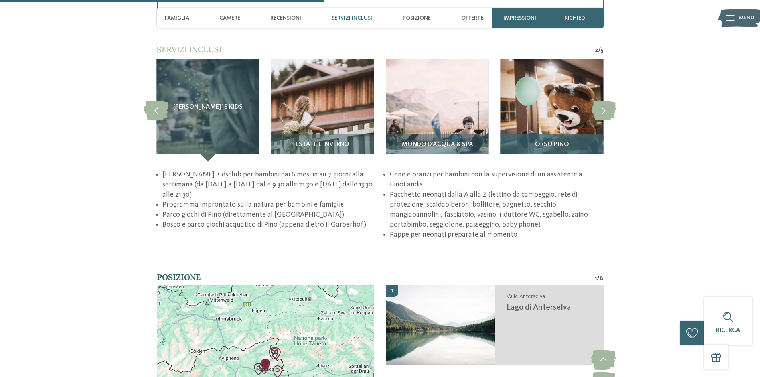
click at [565, 142] on span "Orso Pino" at bounding box center [552, 144] width 34 height 7
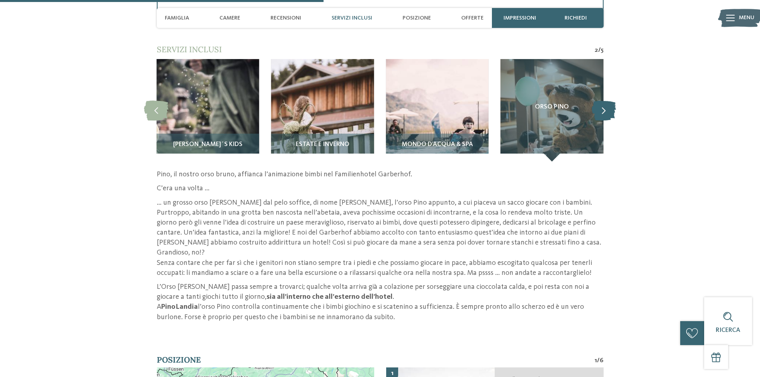
click at [605, 114] on icon at bounding box center [603, 110] width 24 height 20
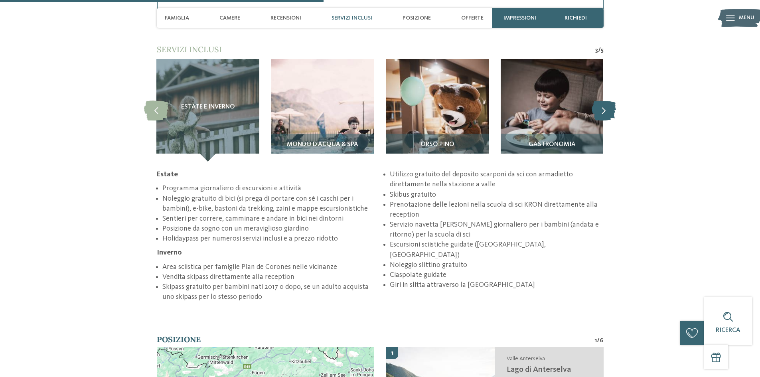
click at [605, 114] on icon at bounding box center [603, 110] width 24 height 20
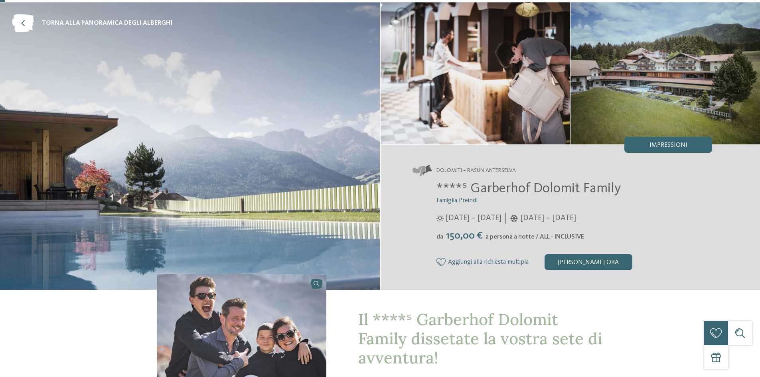
scroll to position [0, 0]
